Goal: Task Accomplishment & Management: Manage account settings

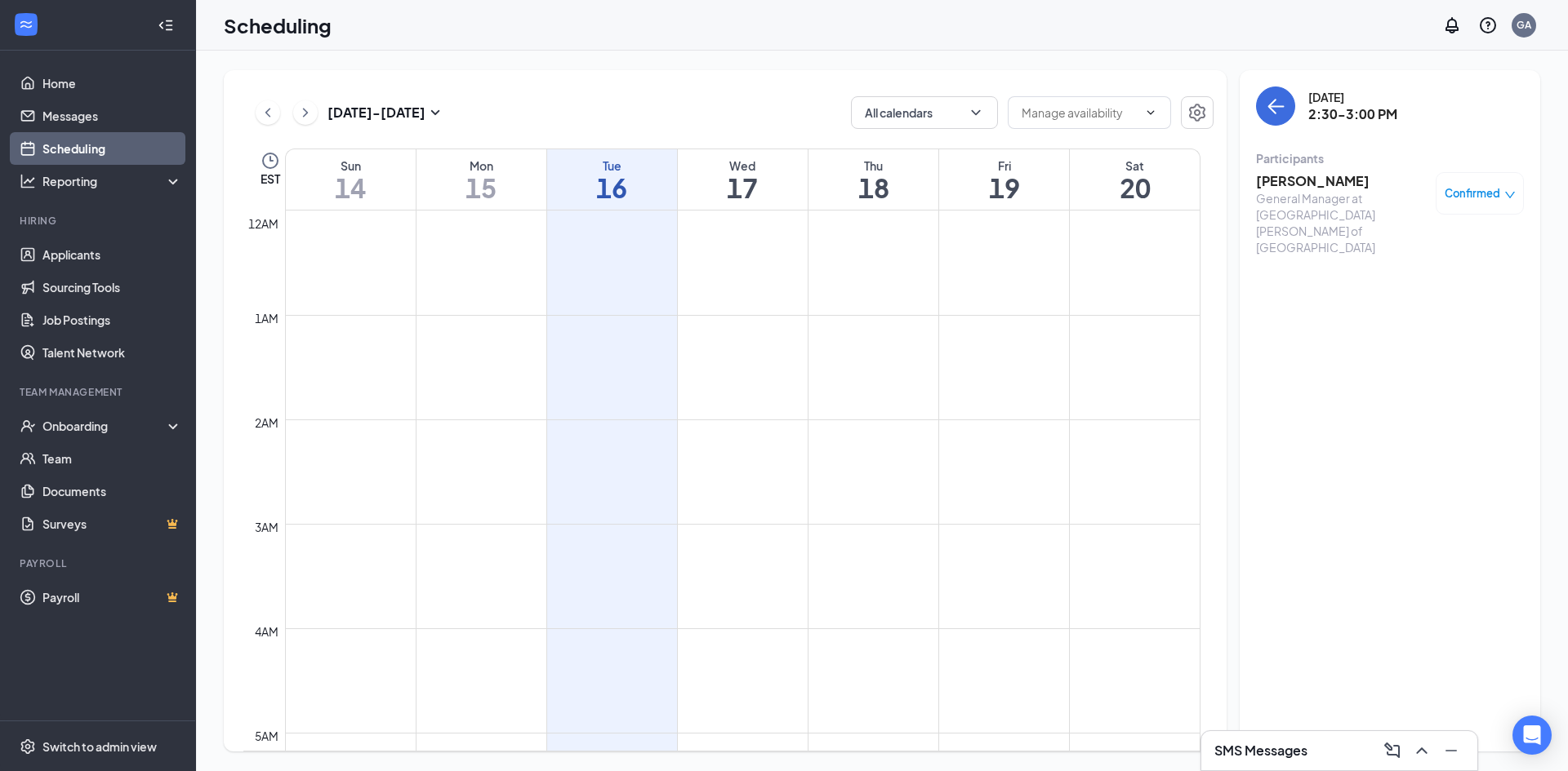
scroll to position [1374, 0]
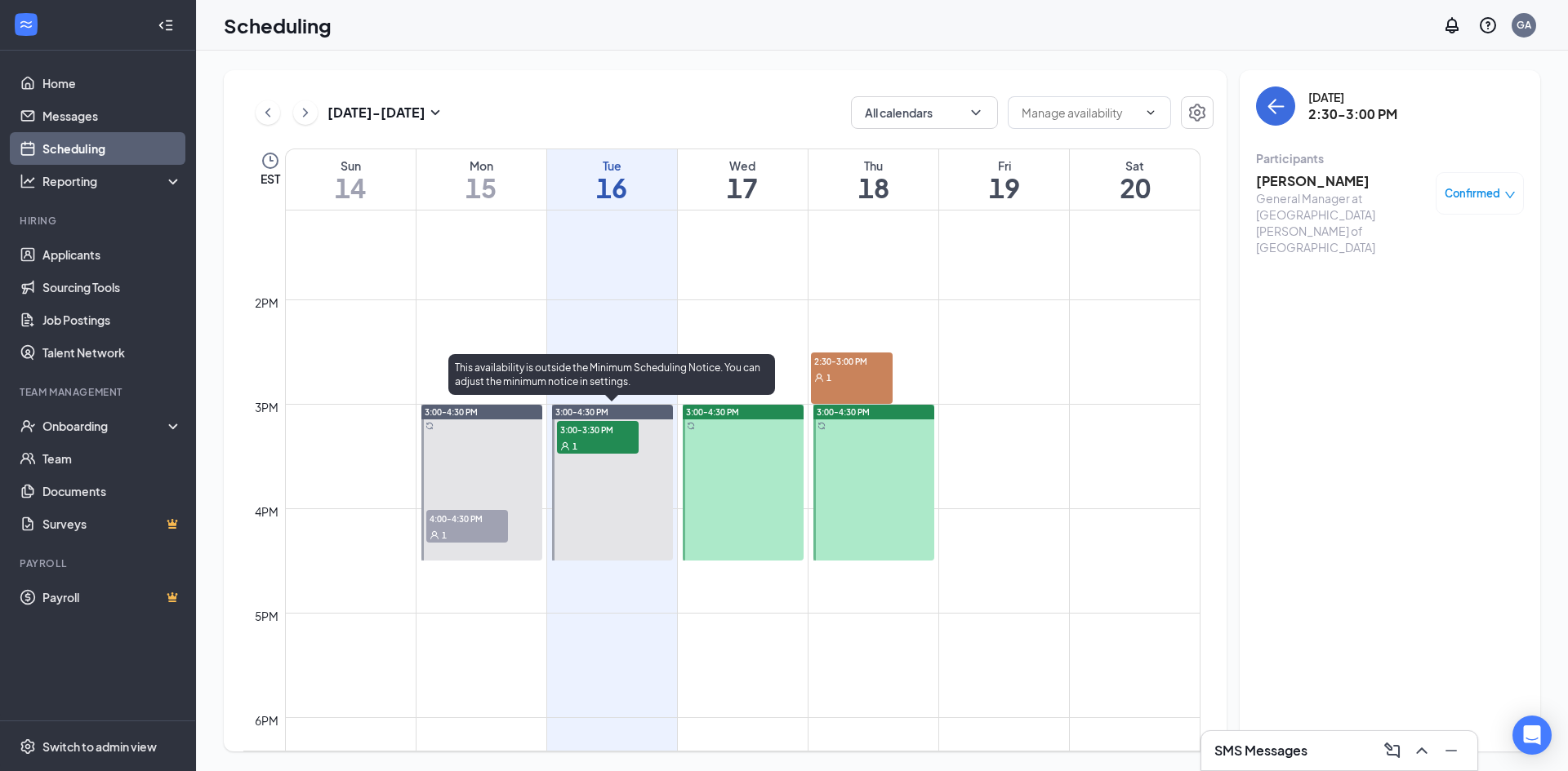
click at [594, 440] on div "1" at bounding box center [597, 445] width 82 height 17
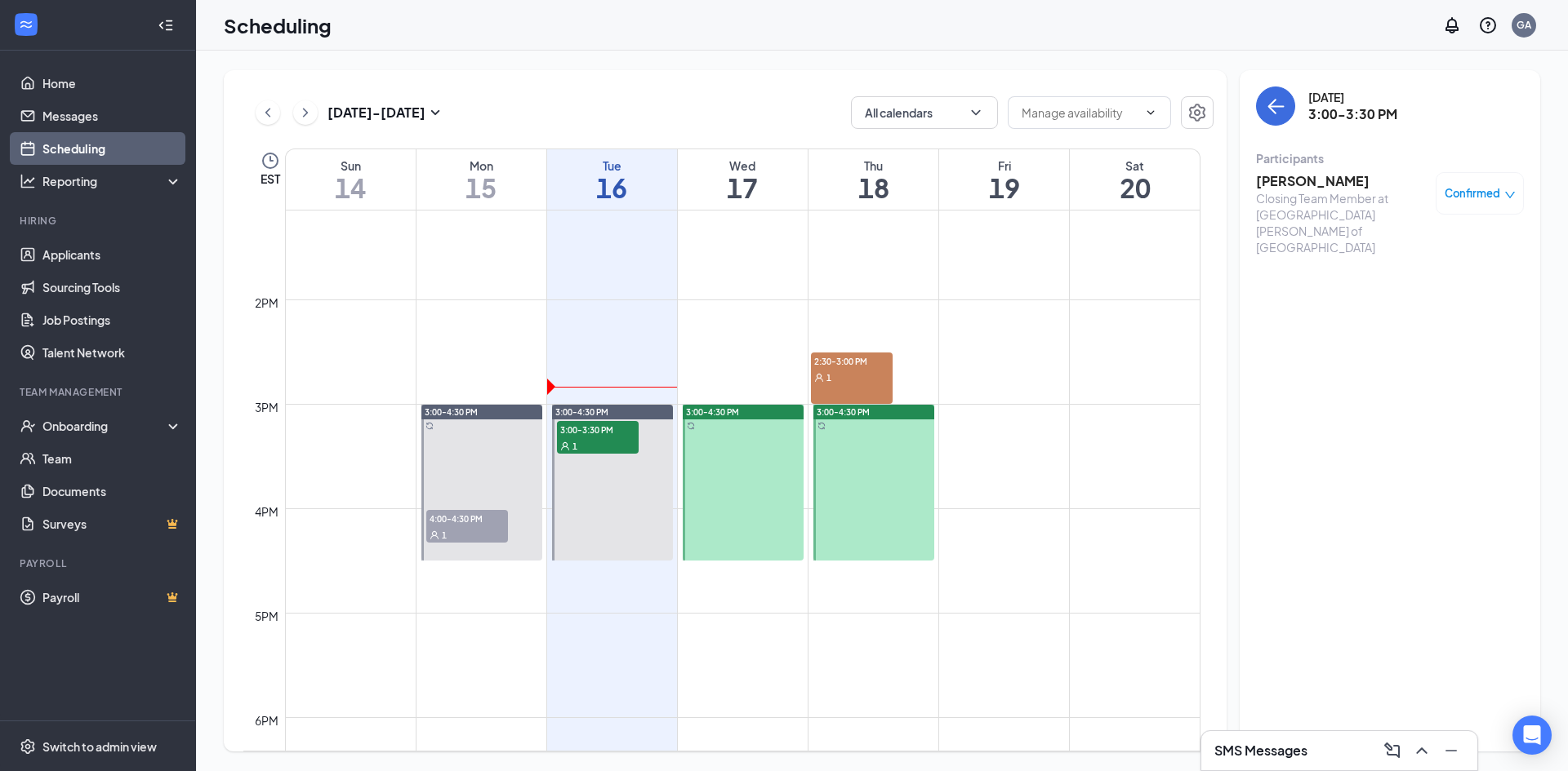
click at [1348, 186] on h3 "[PERSON_NAME]" at bounding box center [1342, 181] width 171 height 18
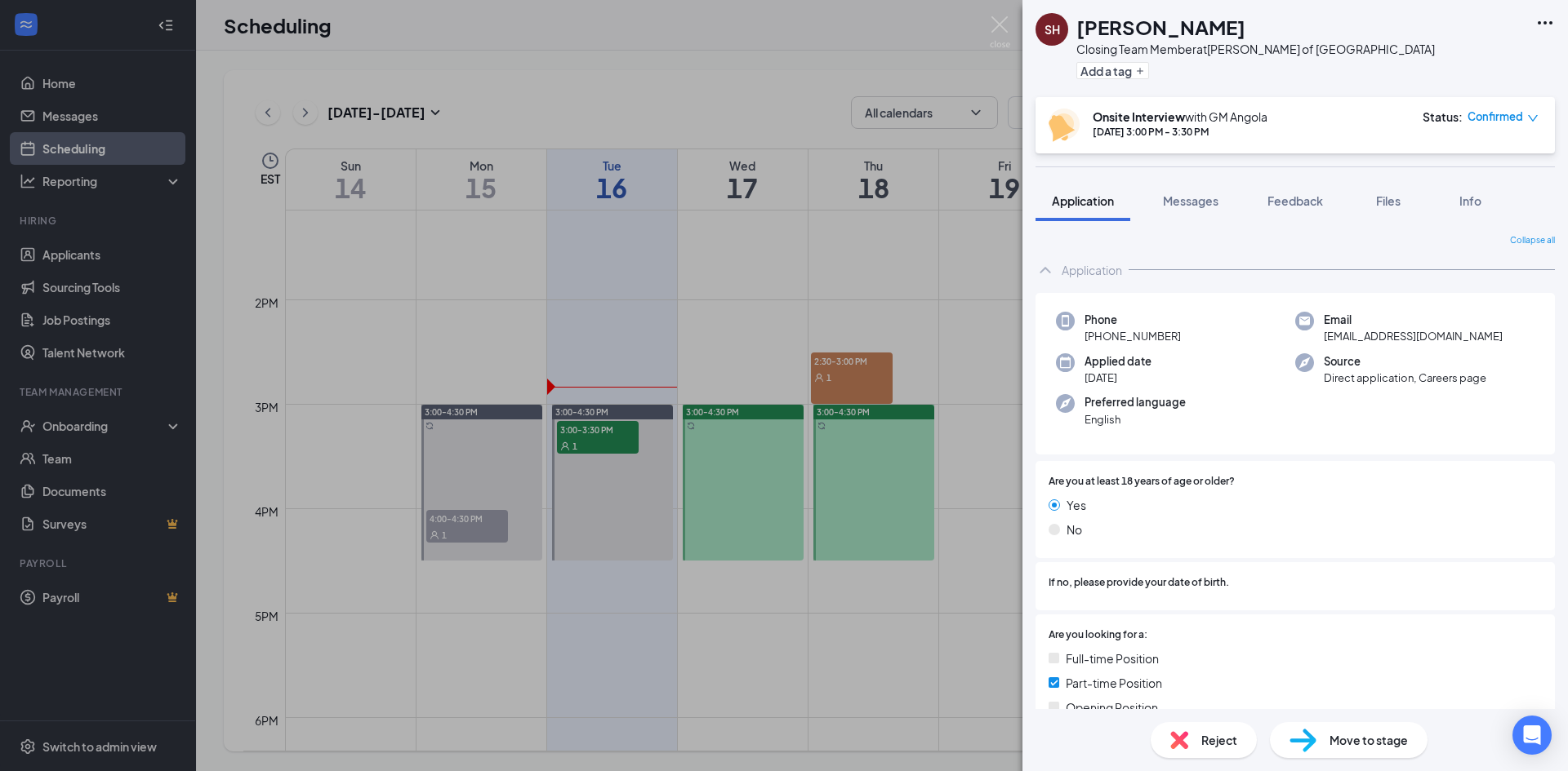
click at [1538, 22] on icon "Ellipses" at bounding box center [1544, 23] width 20 height 20
click at [1409, 57] on link "View full application" at bounding box center [1456, 60] width 176 height 17
click at [973, 147] on div "SH [PERSON_NAME] Closing Team Member at [PERSON_NAME] of [GEOGRAPHIC_DATA] Add …" at bounding box center [784, 386] width 1568 height 771
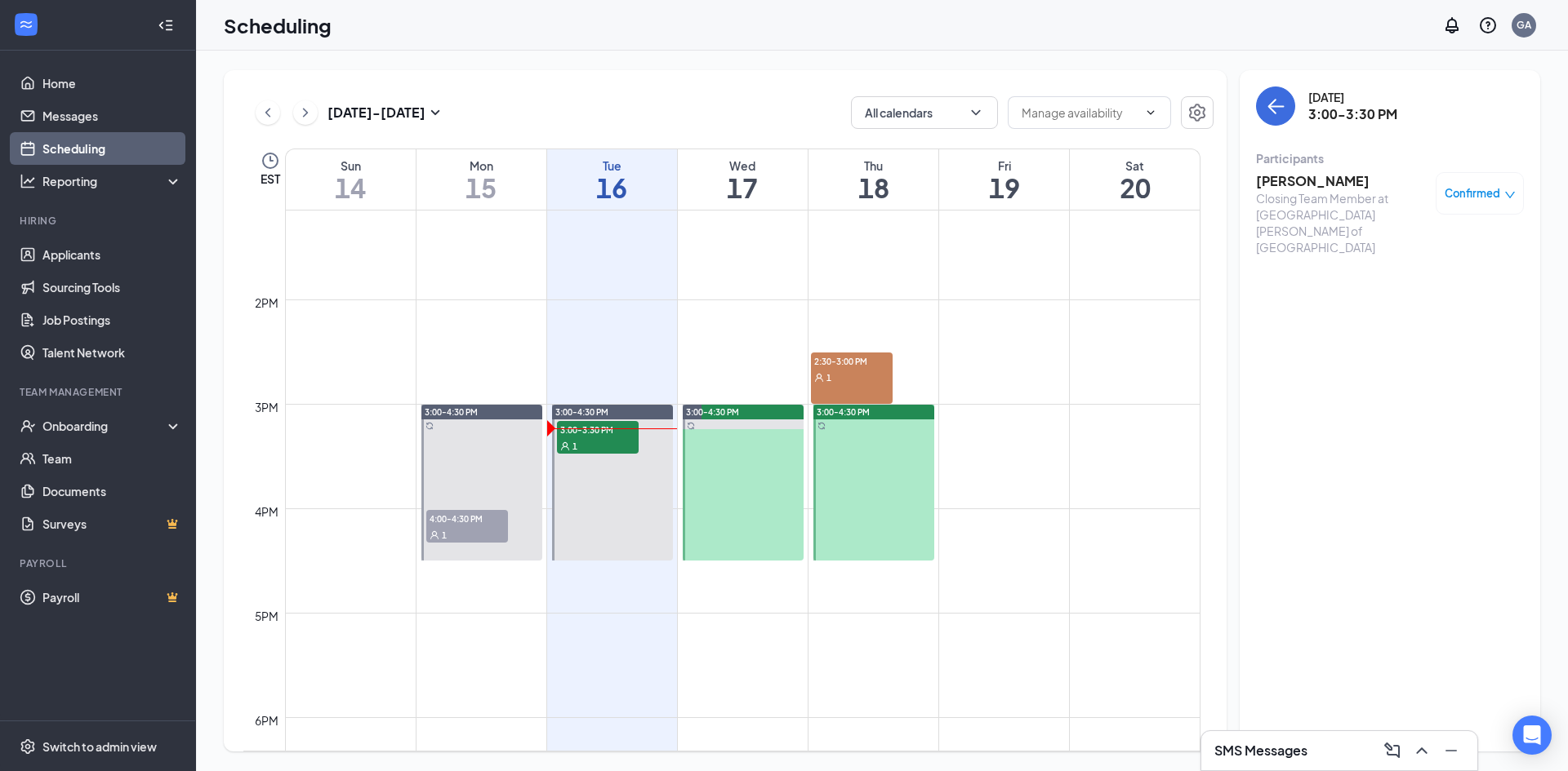
drag, startPoint x: 741, startPoint y: 90, endPoint x: 766, endPoint y: 86, distance: 25.3
drag, startPoint x: 766, startPoint y: 86, endPoint x: 1325, endPoint y: 396, distance: 639.2
click at [1325, 396] on div "[DATE] 3:00-3:30 PM Participants [PERSON_NAME] Closing Team Member at [GEOGRAPH…" at bounding box center [1389, 410] width 300 height 682
click at [885, 354] on span "2:30-3:00 PM" at bounding box center [851, 361] width 82 height 17
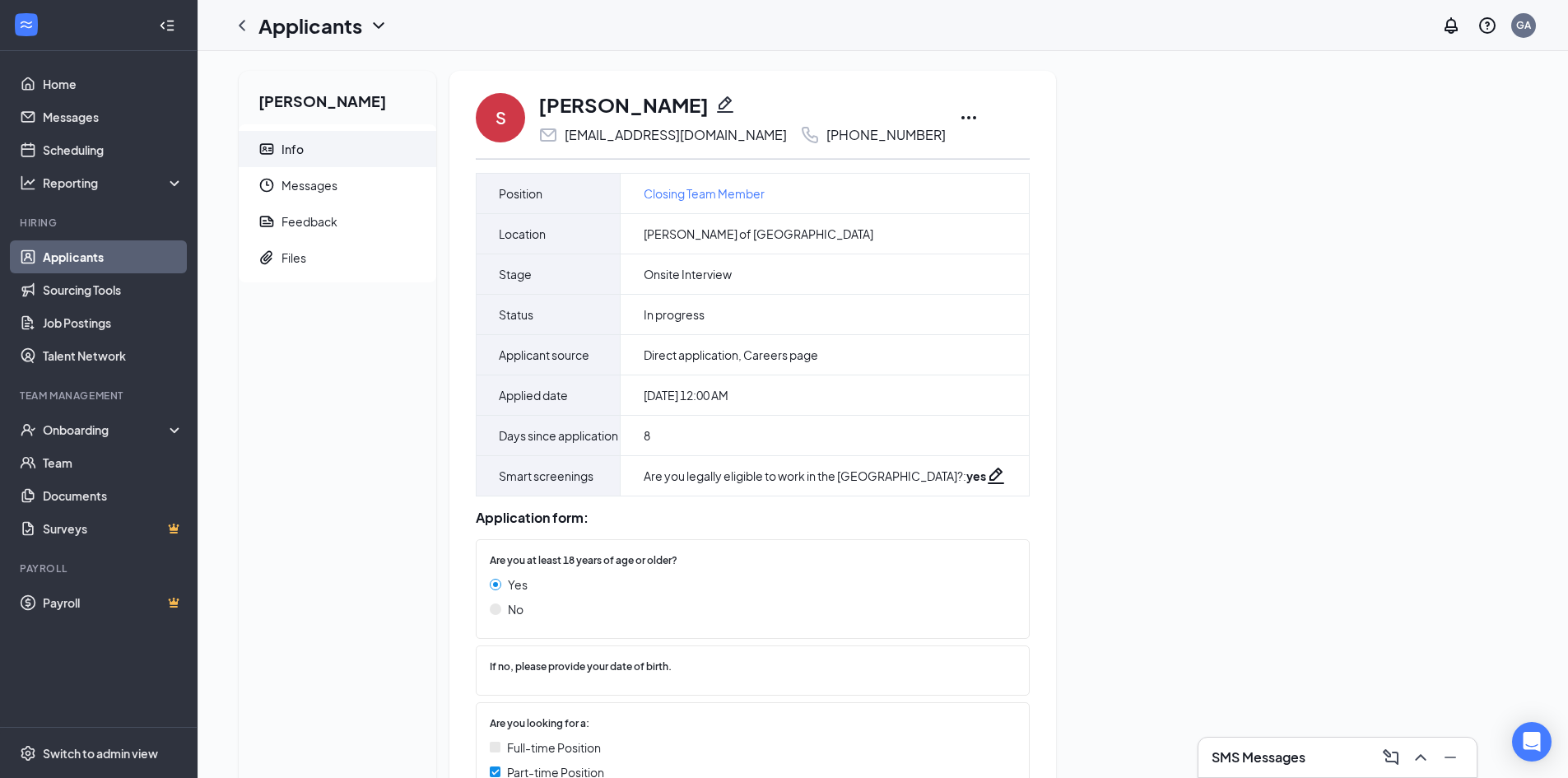
click at [959, 119] on icon "Ellipses" at bounding box center [969, 118] width 20 height 20
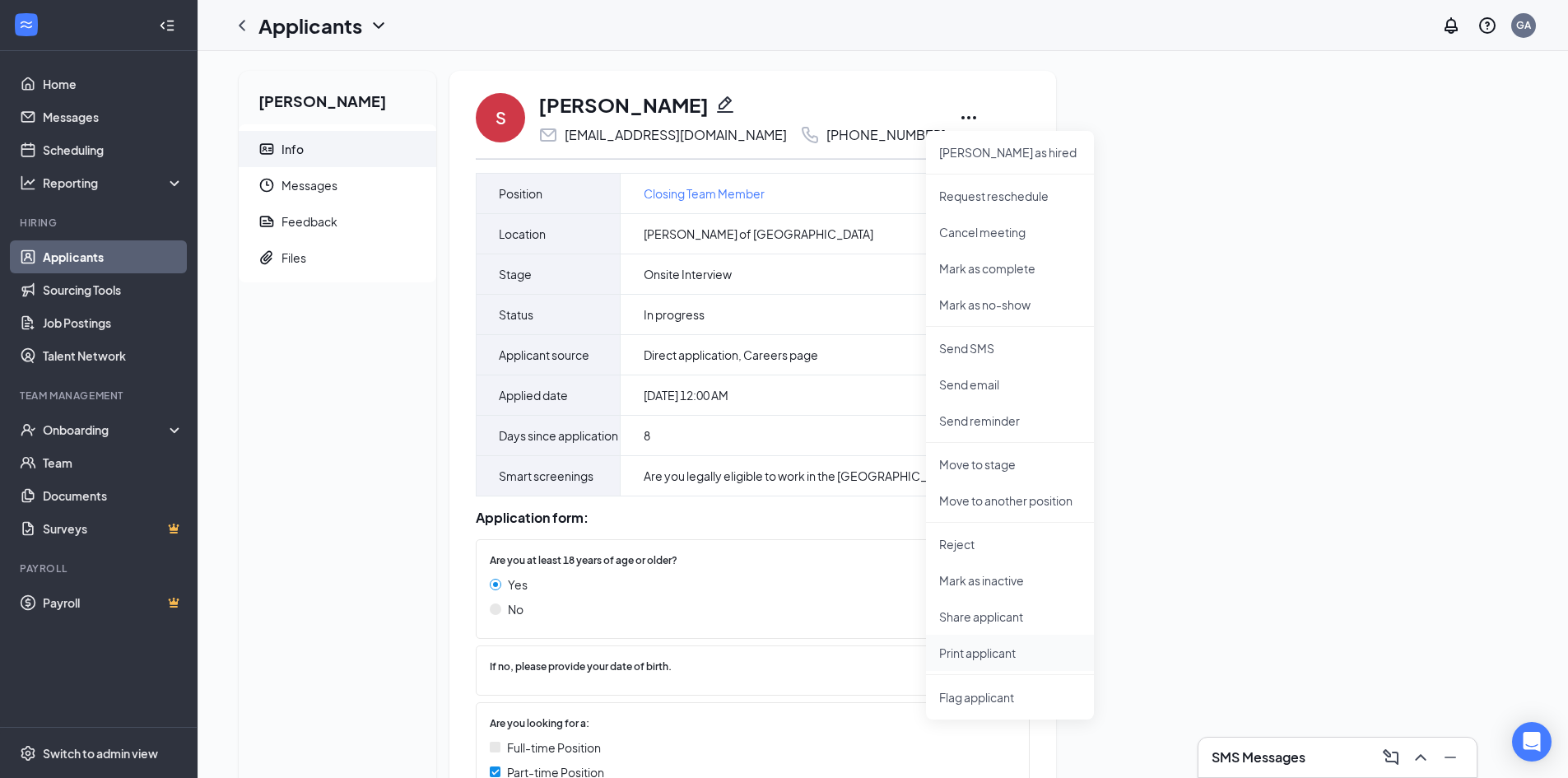
click at [1020, 645] on p "Print applicant" at bounding box center [1010, 653] width 142 height 17
